Goal: Find specific page/section: Find specific page/section

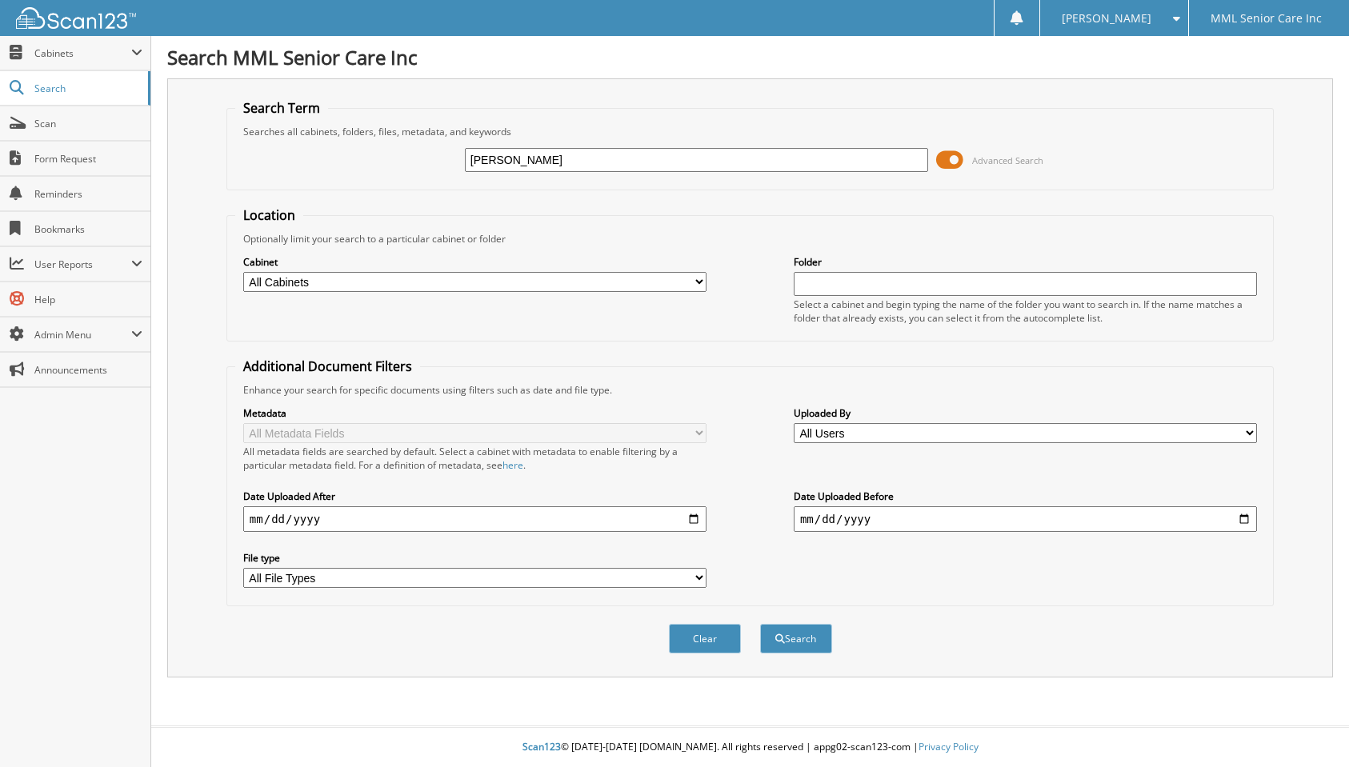
type input "Tricia"
click at [783, 639] on button "Search" at bounding box center [796, 639] width 72 height 30
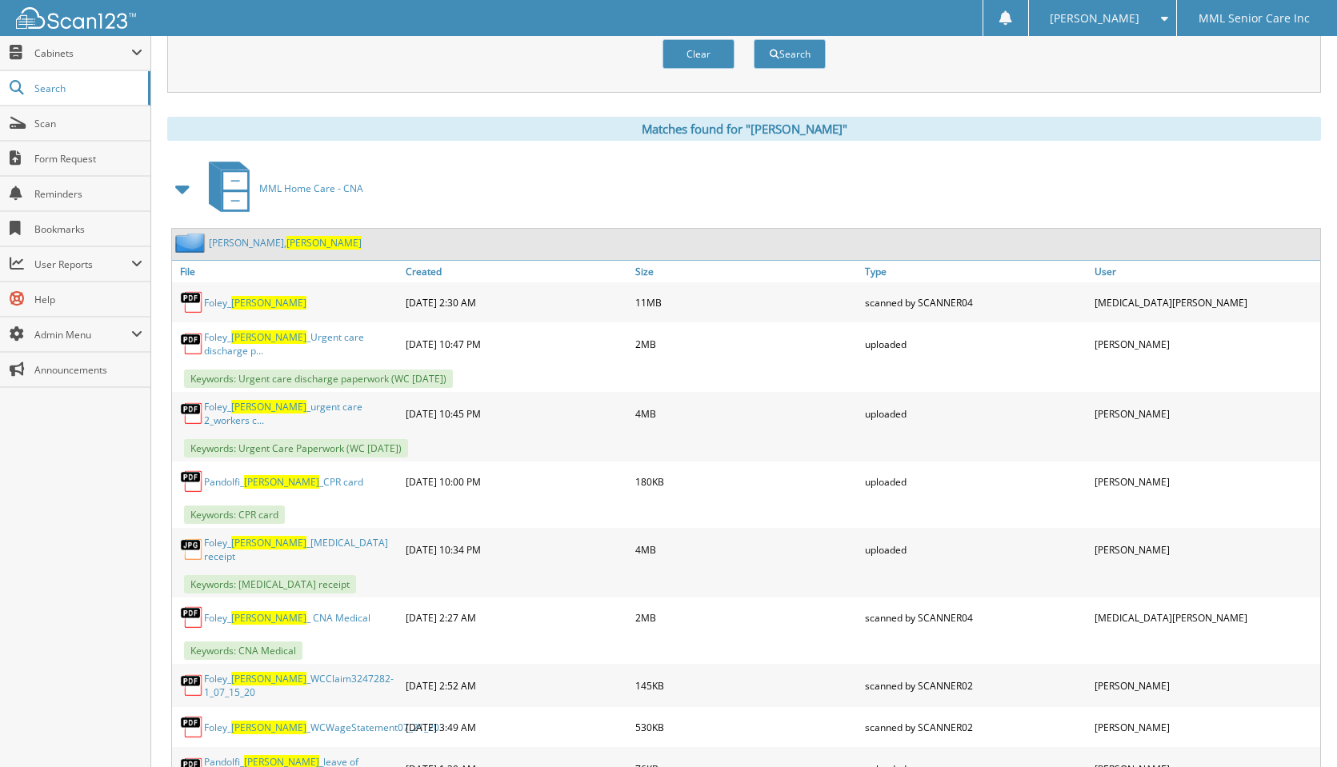
scroll to position [599, 0]
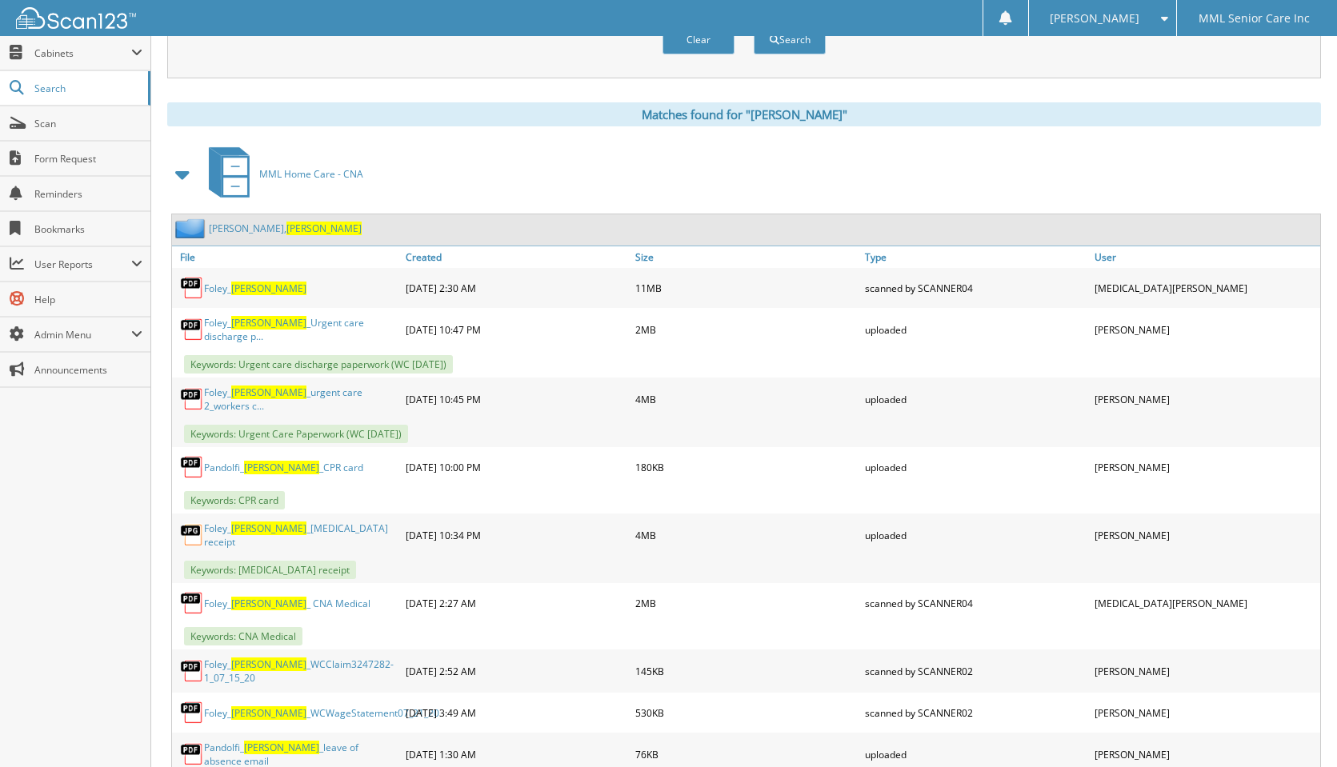
click at [237, 232] on link "[PERSON_NAME]" at bounding box center [285, 229] width 153 height 14
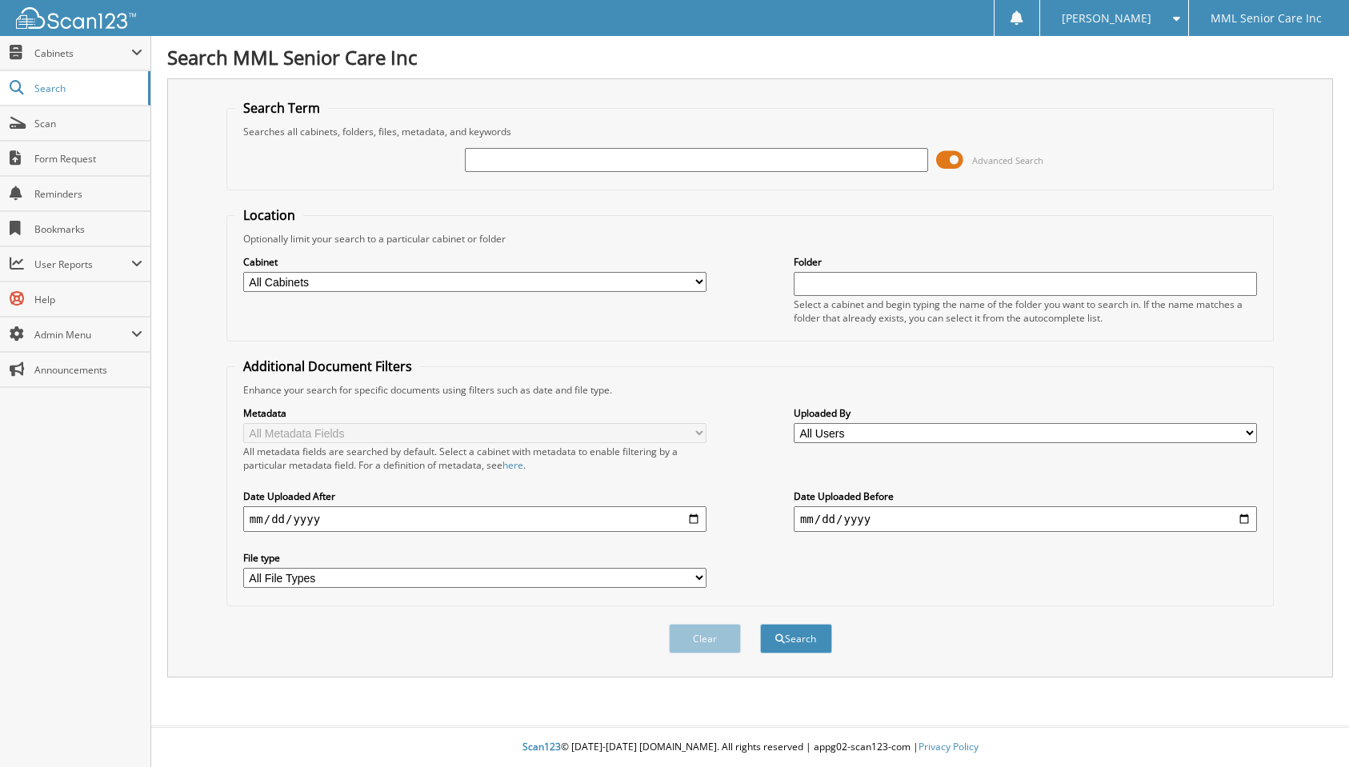
click at [604, 166] on input "text" at bounding box center [696, 160] width 463 height 24
type input "Vanesa Giron"
click at [760, 624] on button "Search" at bounding box center [796, 639] width 72 height 30
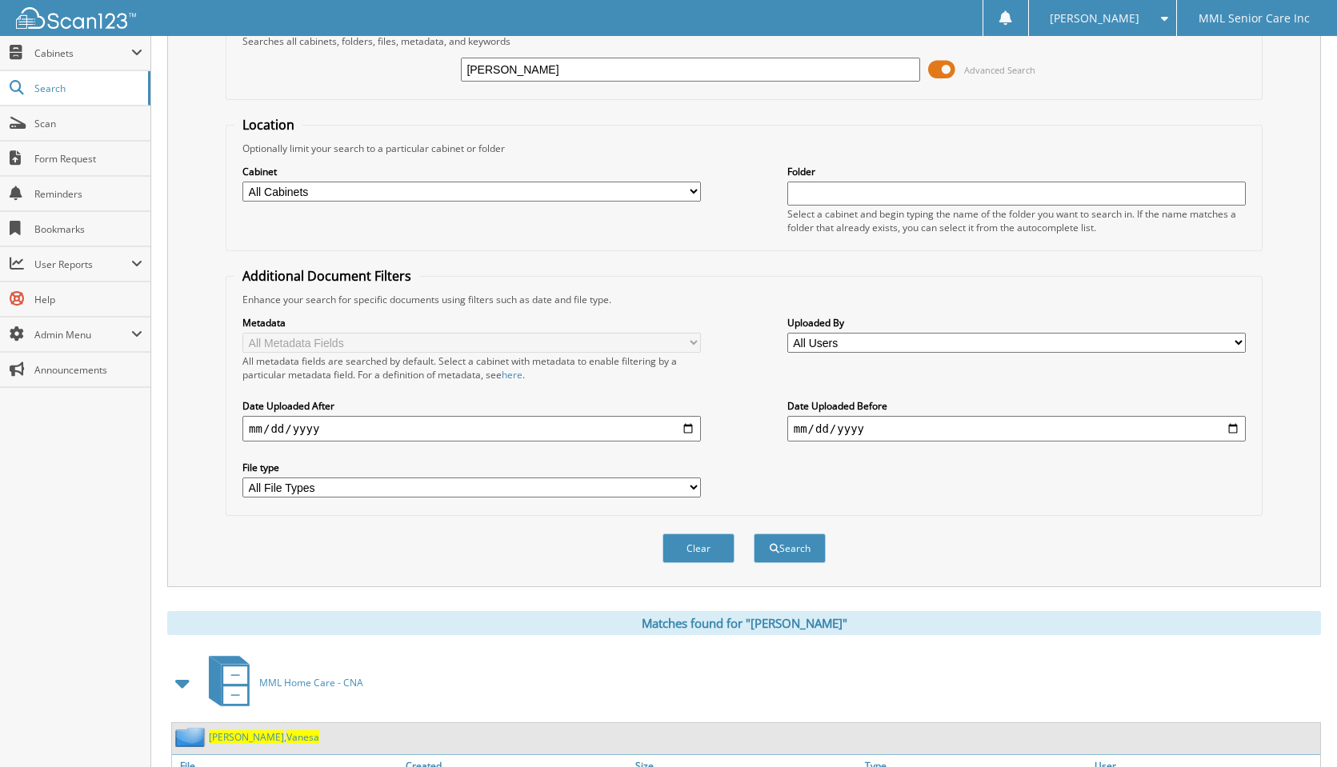
scroll to position [189, 0]
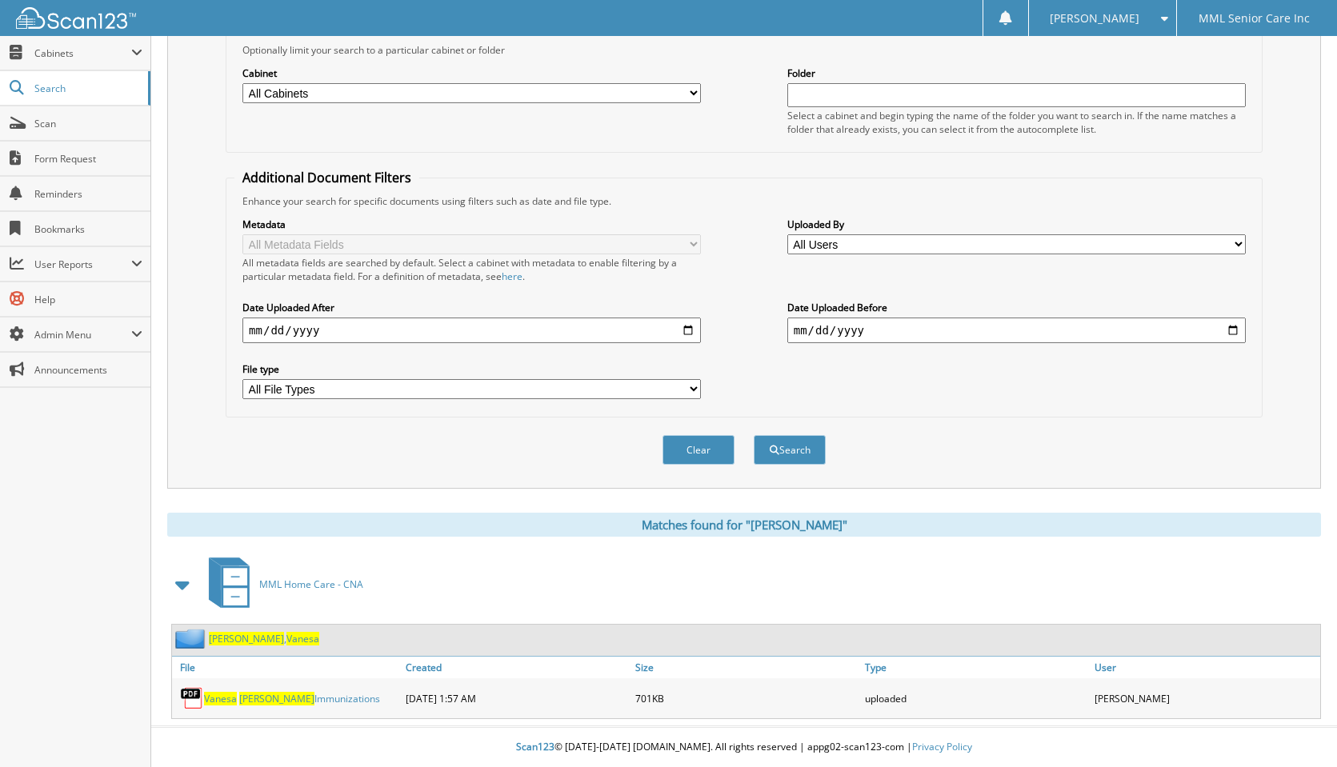
click at [286, 639] on span "Vanesa" at bounding box center [302, 639] width 33 height 14
